Goal: Information Seeking & Learning: Check status

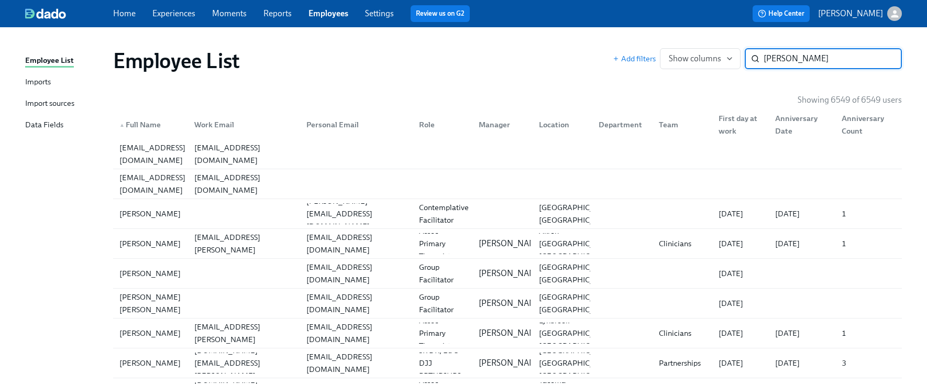
type input "[PERSON_NAME]"
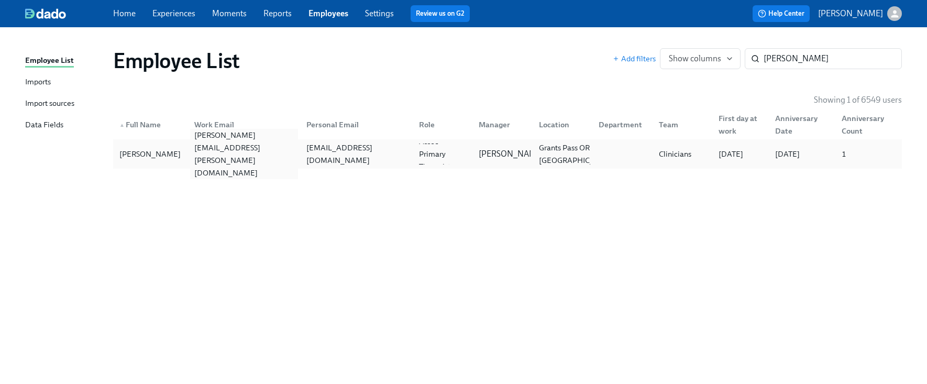
click at [259, 147] on div "[PERSON_NAME][EMAIL_ADDRESS][PERSON_NAME][DOMAIN_NAME]" at bounding box center [242, 154] width 113 height 21
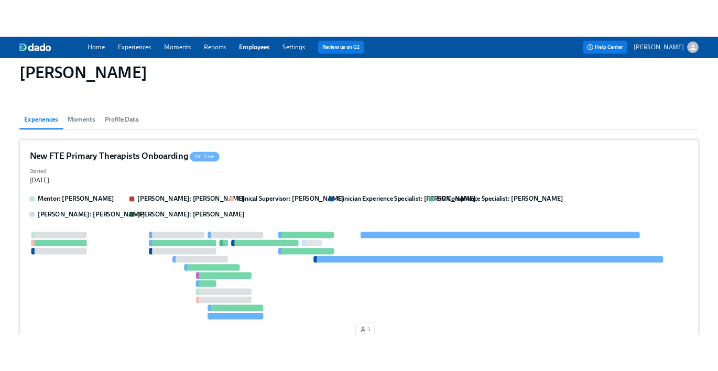
scroll to position [59, 0]
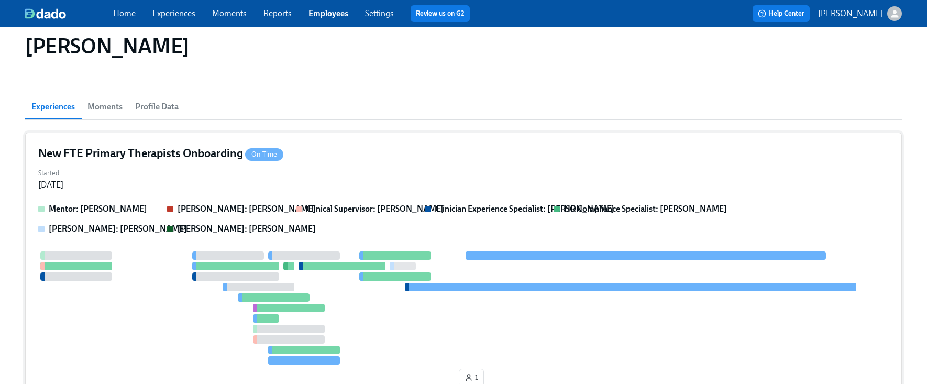
click at [325, 196] on div "New FTE Primary Therapists Onboarding On Time Started [DATE] [PERSON_NAME]: [PE…" at bounding box center [463, 268] width 877 height 271
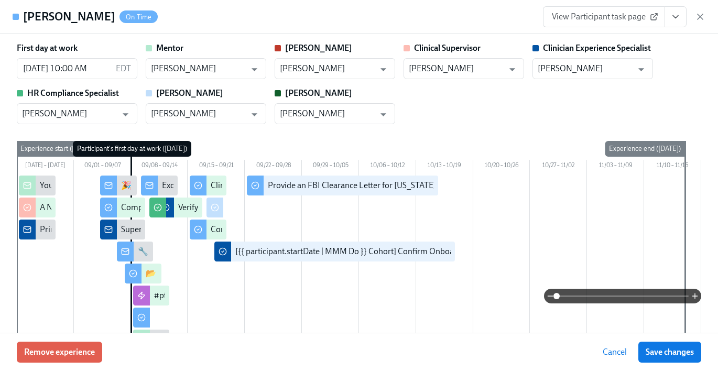
click at [694, 17] on div "View Participant task page" at bounding box center [624, 16] width 162 height 21
click at [680, 18] on icon "View task page" at bounding box center [675, 17] width 10 height 10
click at [684, 23] on button "View task page" at bounding box center [675, 16] width 22 height 21
click at [678, 17] on icon "View task page" at bounding box center [675, 17] width 10 height 10
click at [676, 19] on icon "View task page" at bounding box center [675, 17] width 10 height 10
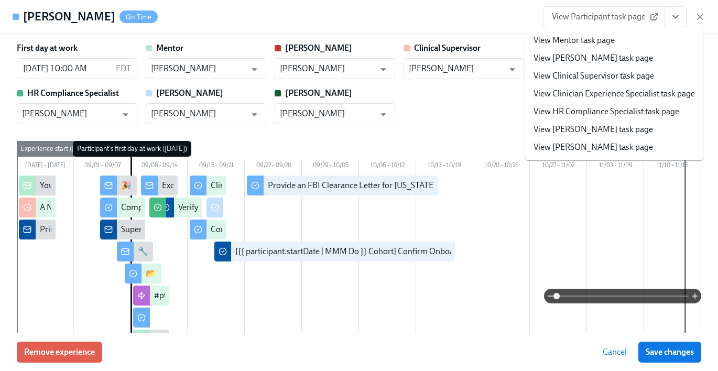
click at [590, 109] on link "View HR Compliance Specialist task page" at bounding box center [606, 112] width 146 height 12
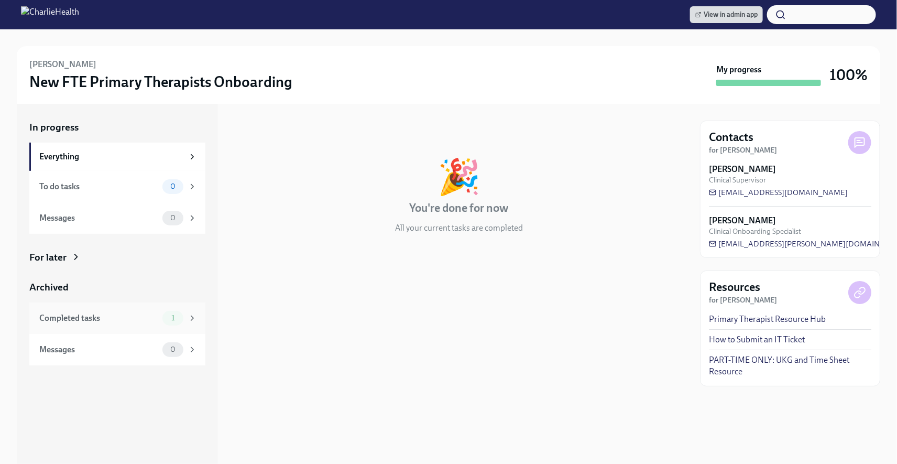
click at [98, 316] on div "Completed tasks" at bounding box center [98, 318] width 119 height 12
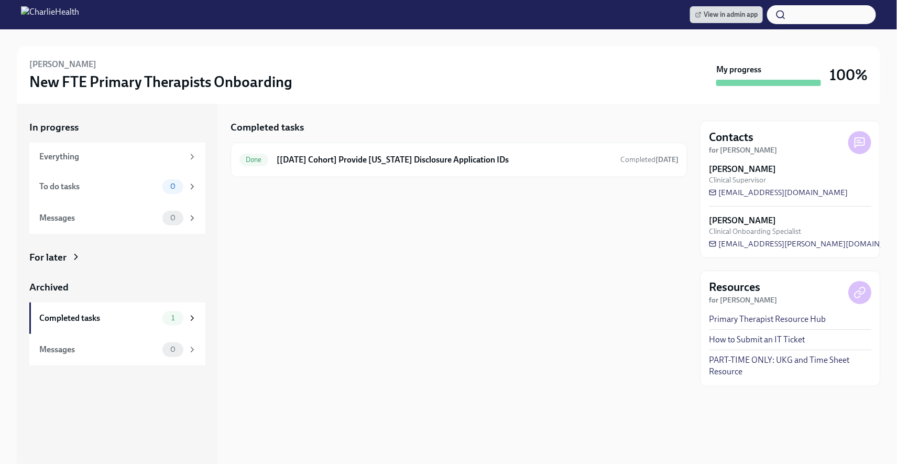
click at [314, 251] on div "Completed tasks Done [Sep 8th Cohort] Provide Utah Disclosure Application IDs C…" at bounding box center [459, 284] width 457 height 360
